Goal: Task Accomplishment & Management: Use online tool/utility

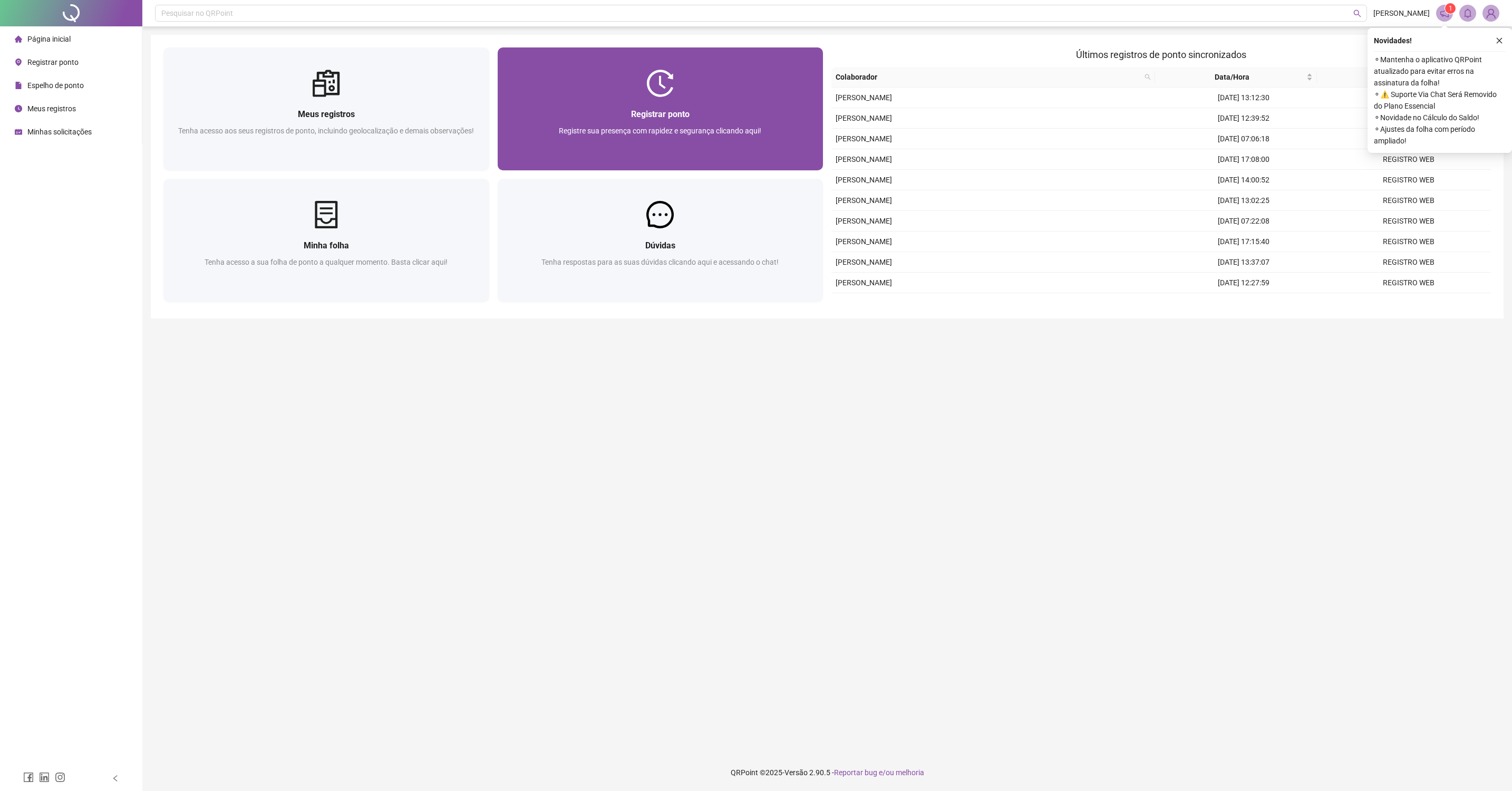
click at [784, 92] on div at bounding box center [660, 83] width 326 height 28
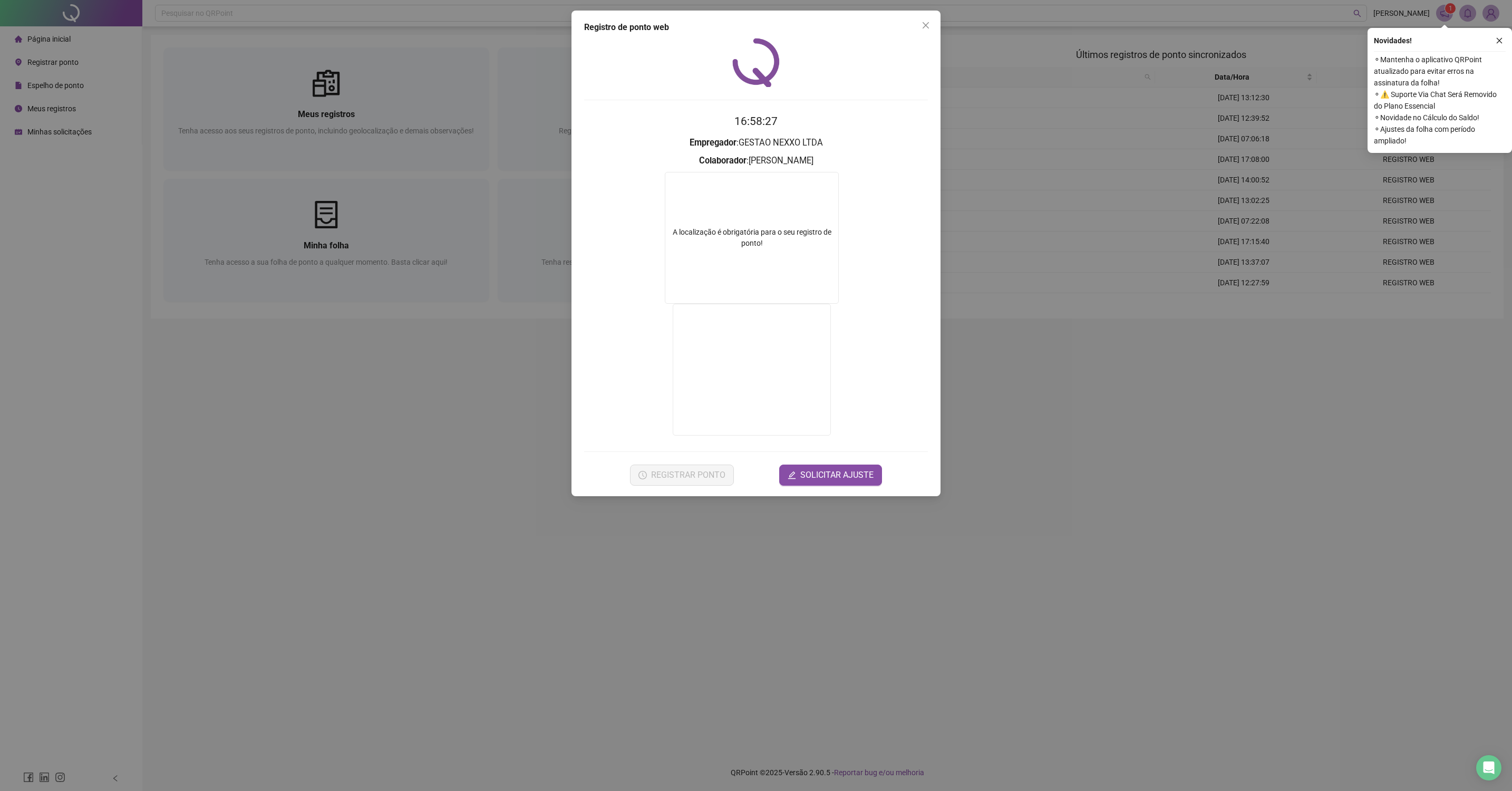
click at [525, 481] on div "Registro de ponto web 16:58:27 Empregador : GESTAO NEXXO LTDA Colaborador : PED…" at bounding box center [756, 395] width 1512 height 791
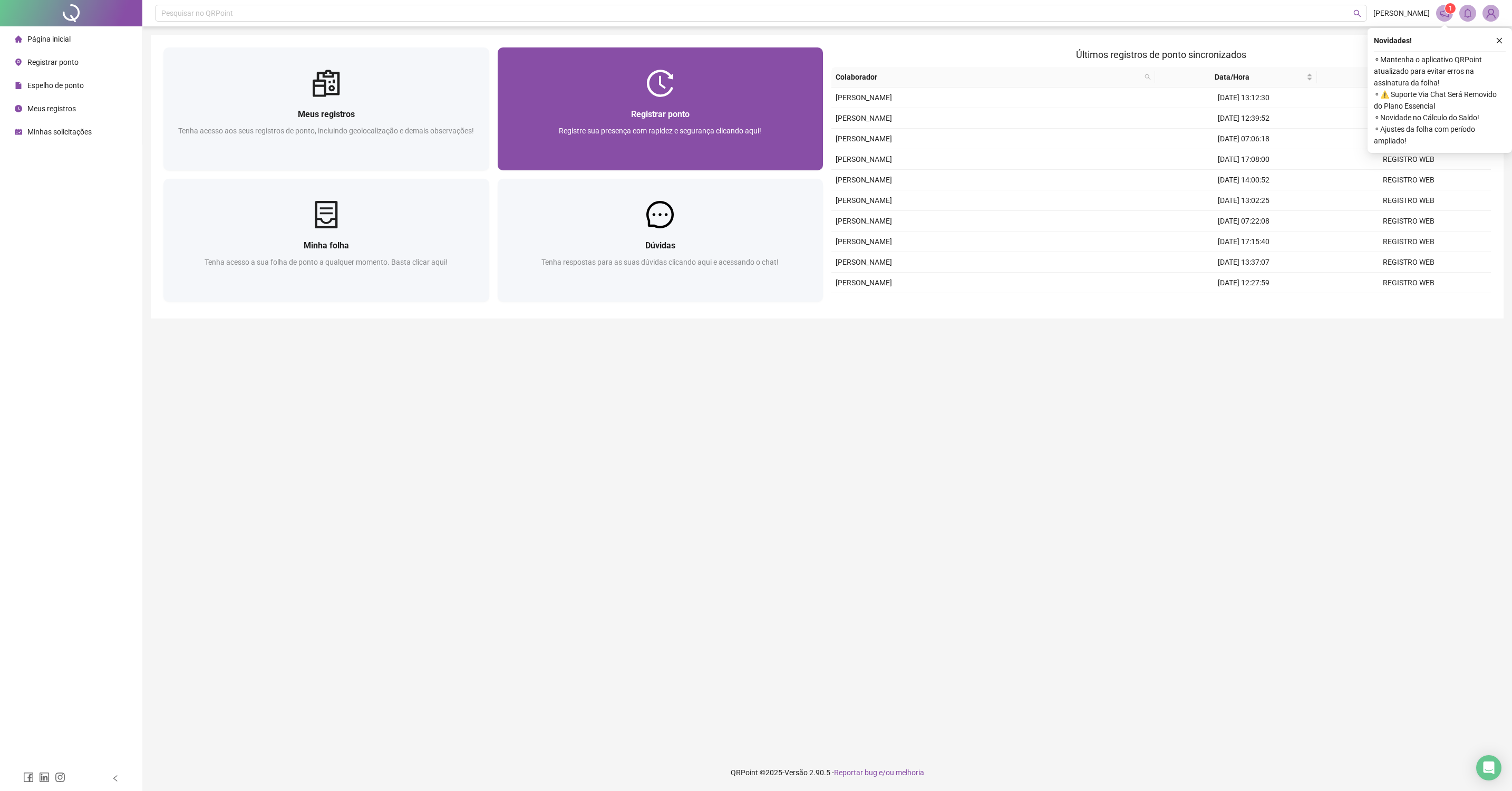
click at [558, 168] on div "Registrar ponto Registre sua presença com rapidez e segurança clicando aqui!" at bounding box center [660, 134] width 326 height 73
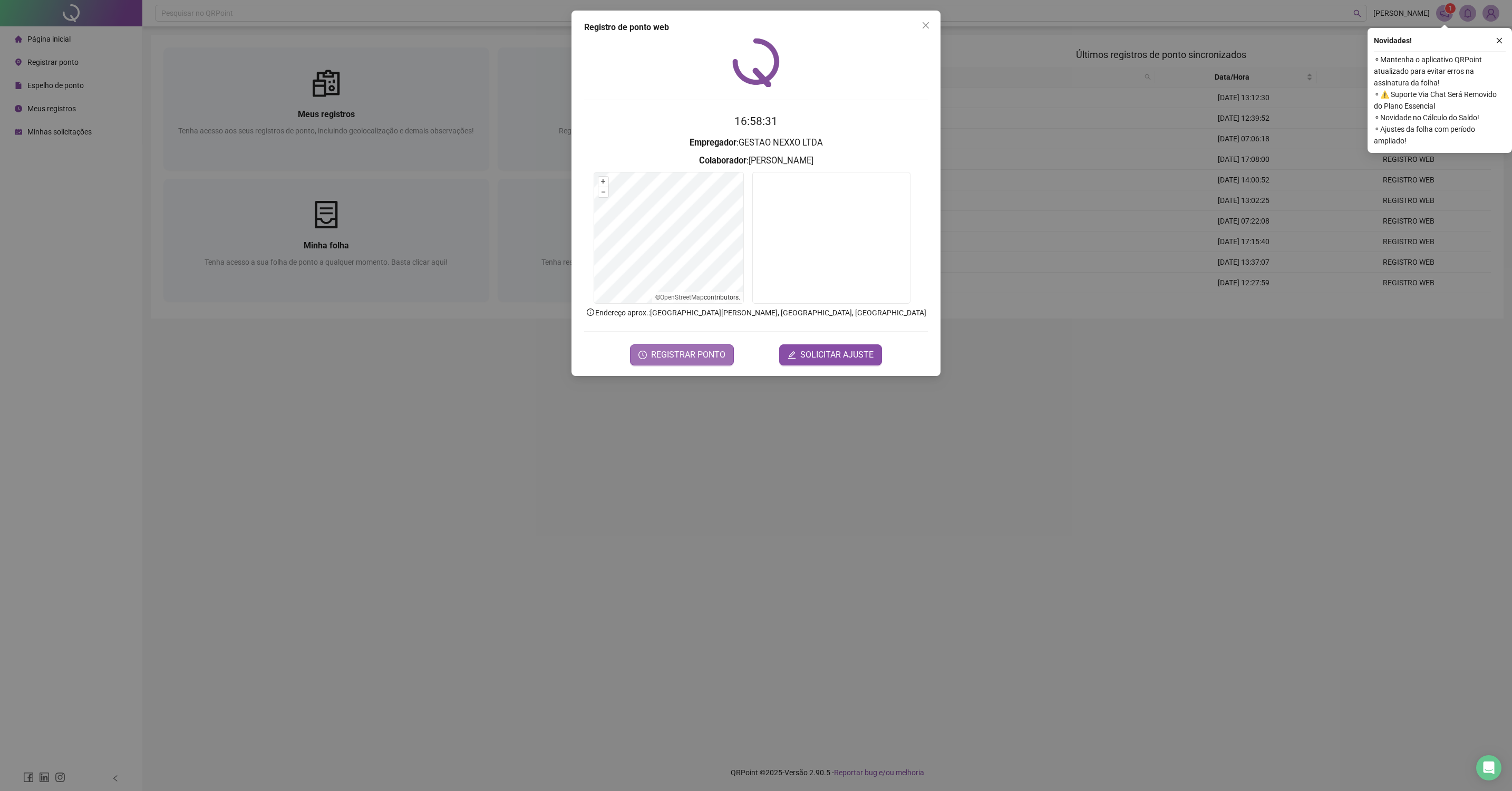
click at [676, 349] on span "REGISTRAR PONTO" at bounding box center [688, 355] width 74 height 13
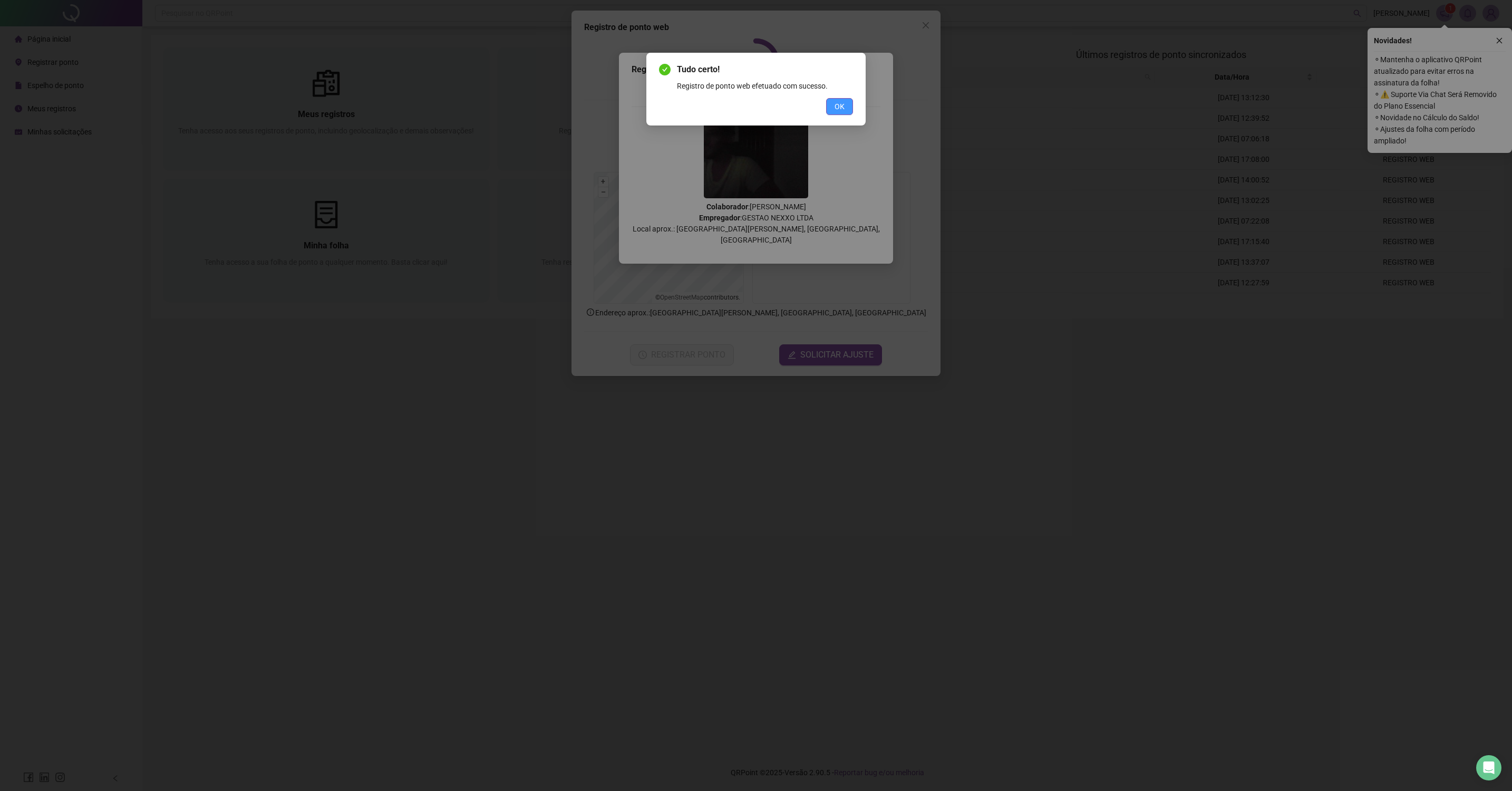
click at [832, 108] on button "OK" at bounding box center [839, 106] width 27 height 17
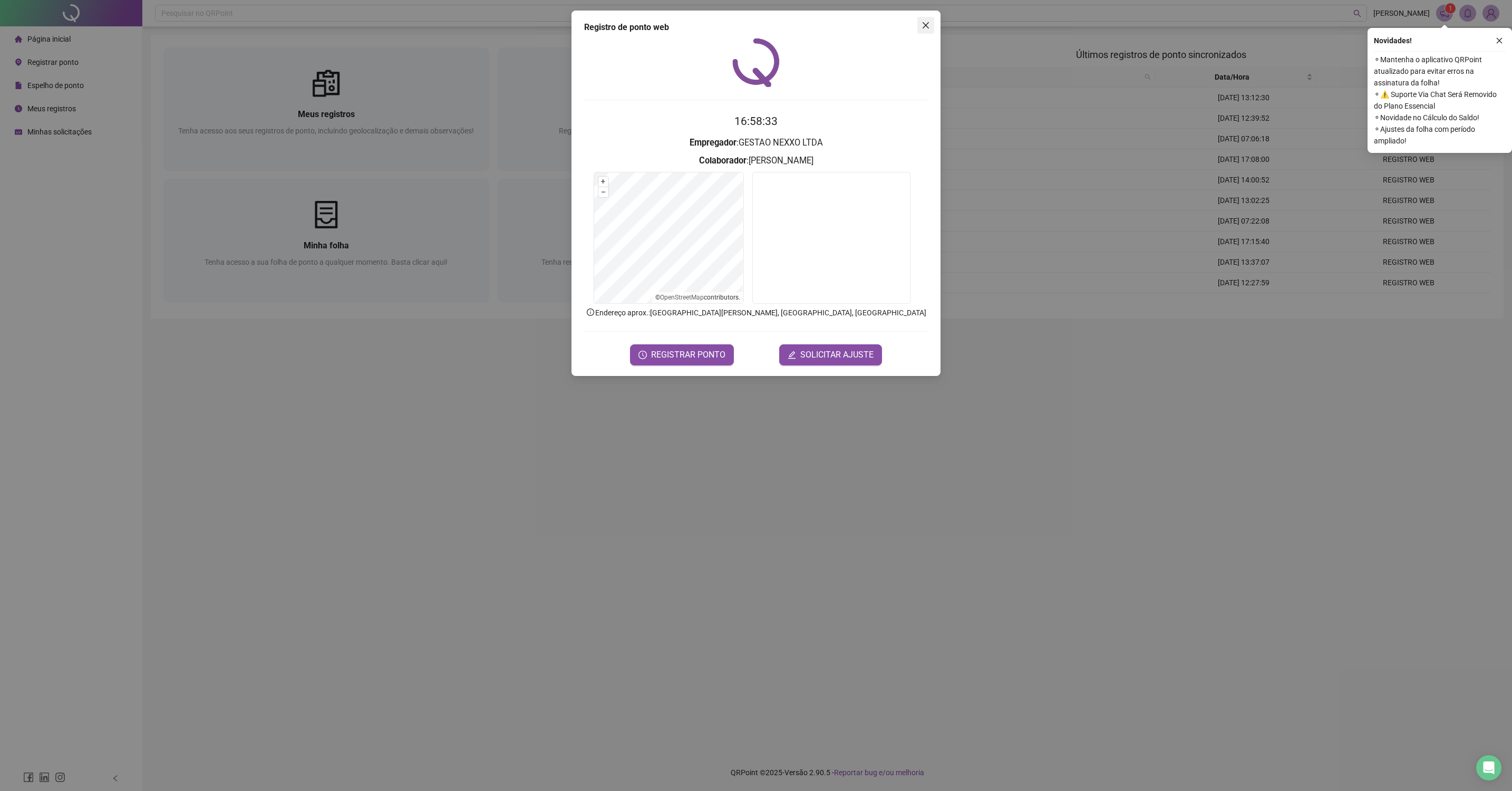
click at [926, 28] on icon "close" at bounding box center [926, 25] width 8 height 8
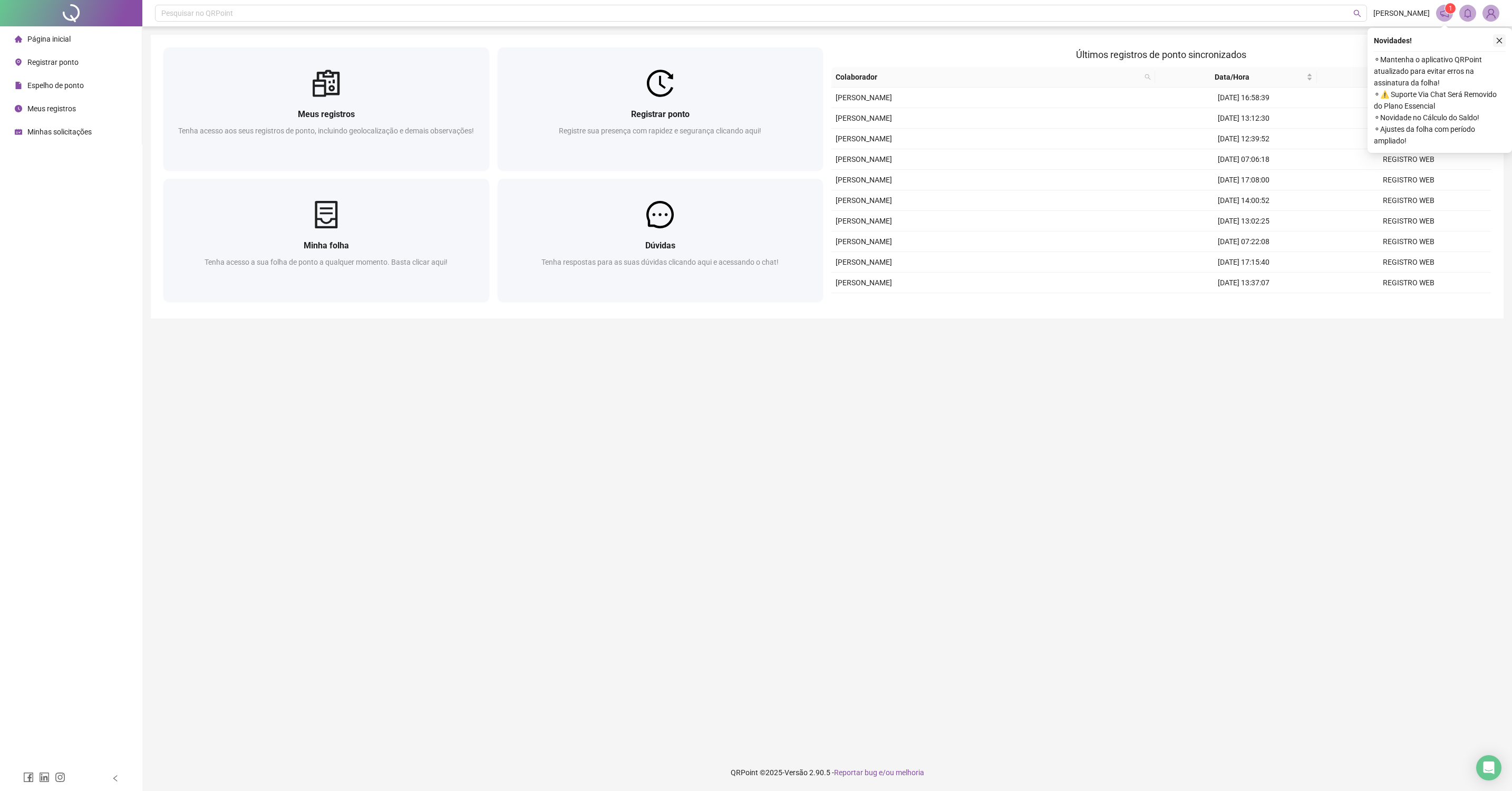
click at [1500, 41] on icon "close" at bounding box center [1500, 41] width 8 height 8
